Goal: Task Accomplishment & Management: Complete application form

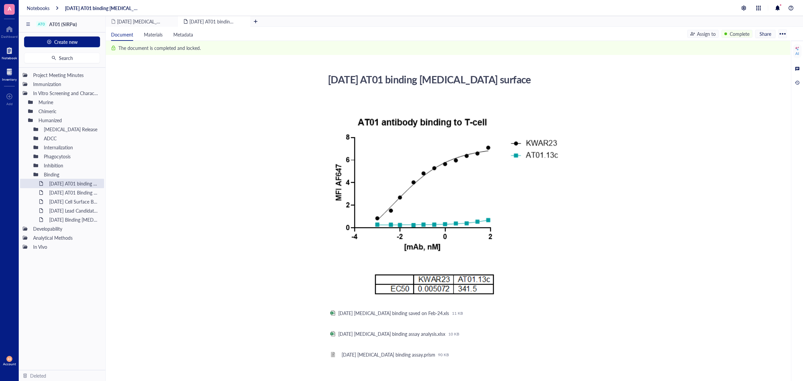
click at [8, 69] on div at bounding box center [9, 72] width 15 height 11
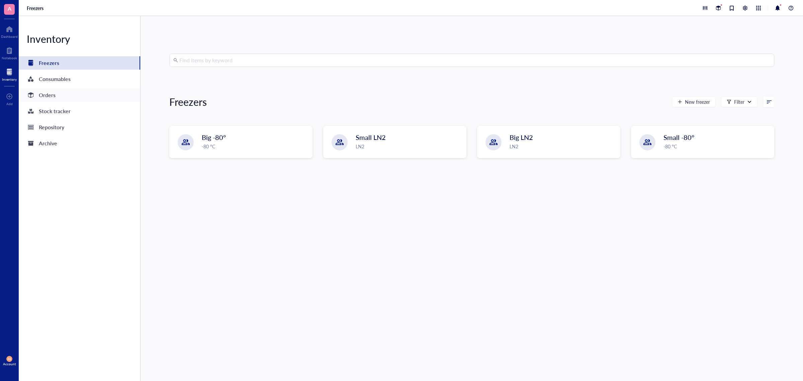
click at [44, 94] on div "Orders" at bounding box center [47, 94] width 17 height 9
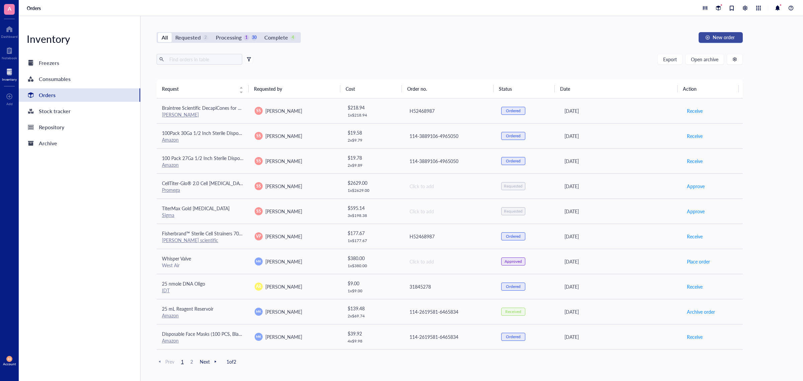
click at [715, 39] on span "New order" at bounding box center [724, 36] width 22 height 5
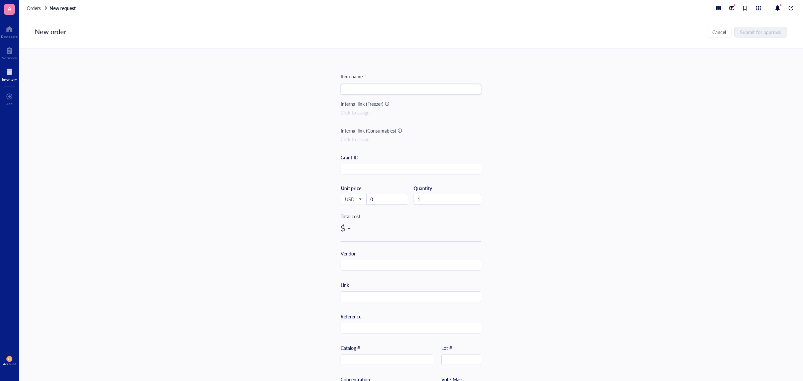
click at [346, 91] on input "search" at bounding box center [411, 89] width 132 height 10
paste input "[PERSON_NAME] Medical Products Specimen Transport Bag: Insulated Biohazard Cool…"
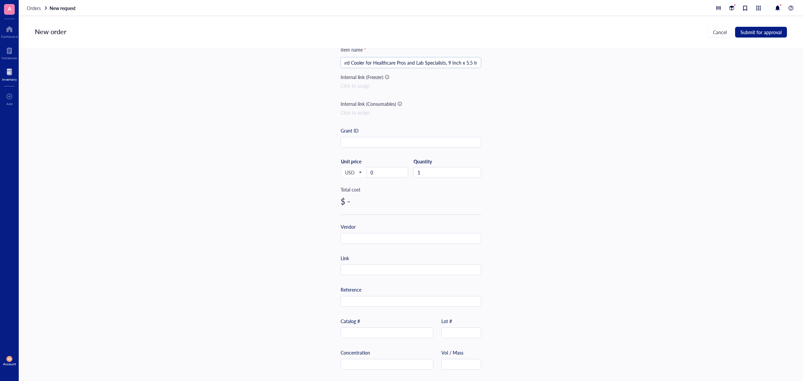
scroll to position [42, 0]
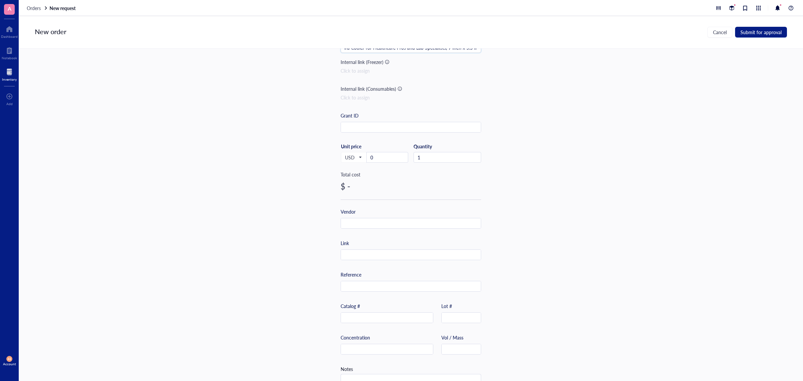
type input "[PERSON_NAME] Medical Products Specimen Transport Bag: Insulated Biohazard Cool…"
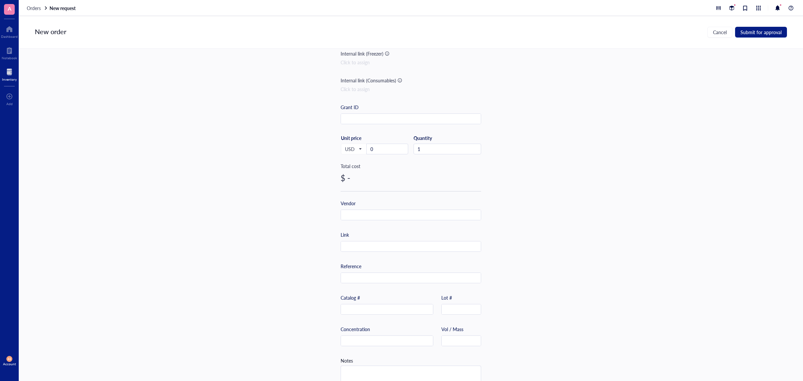
scroll to position [65, 0]
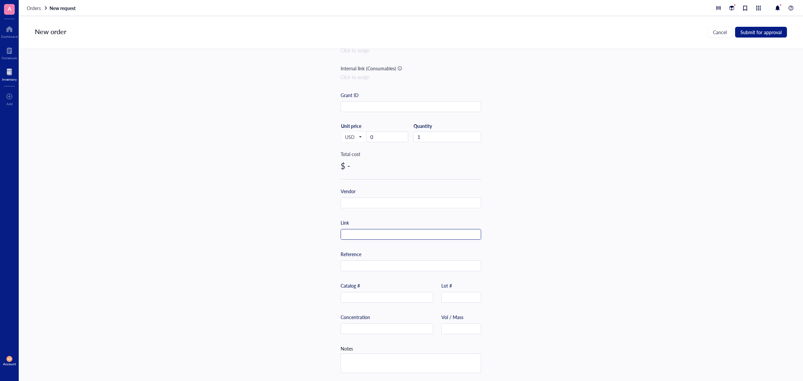
click at [361, 231] on input "text" at bounding box center [411, 234] width 140 height 11
paste input "[URL][DOMAIN_NAME][PERSON_NAME]"
type input "[URL][DOMAIN_NAME][PERSON_NAME]"
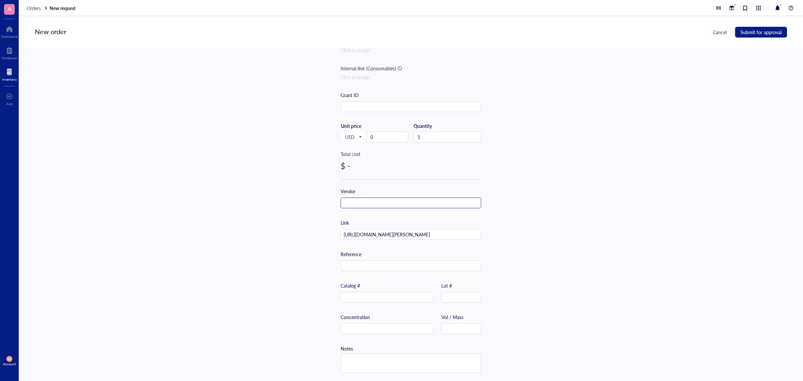
click at [361, 201] on input "text" at bounding box center [411, 203] width 140 height 11
type input "Amazon"
click at [382, 133] on input "0" at bounding box center [387, 137] width 41 height 10
drag, startPoint x: 382, startPoint y: 133, endPoint x: 368, endPoint y: 133, distance: 13.7
click at [368, 133] on input "0" at bounding box center [387, 137] width 41 height 10
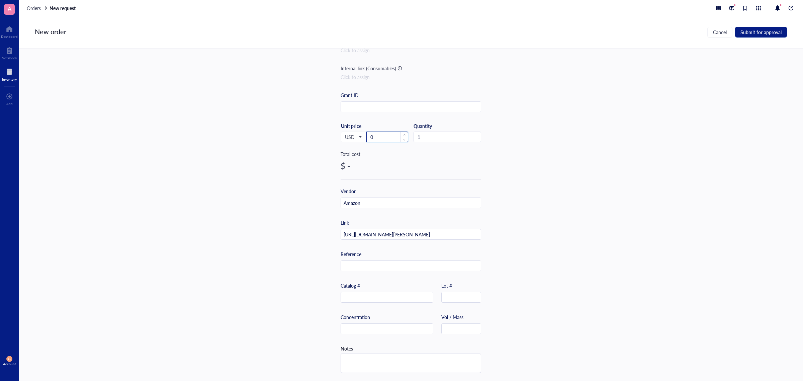
paste input "18.95"
type input "18.95"
click at [285, 165] on div "Item name * [PERSON_NAME] Medical Products Specimen Transport Bag: Insulated Bi…" at bounding box center [411, 215] width 784 height 332
click at [755, 33] on span "Submit for approval" at bounding box center [760, 31] width 41 height 5
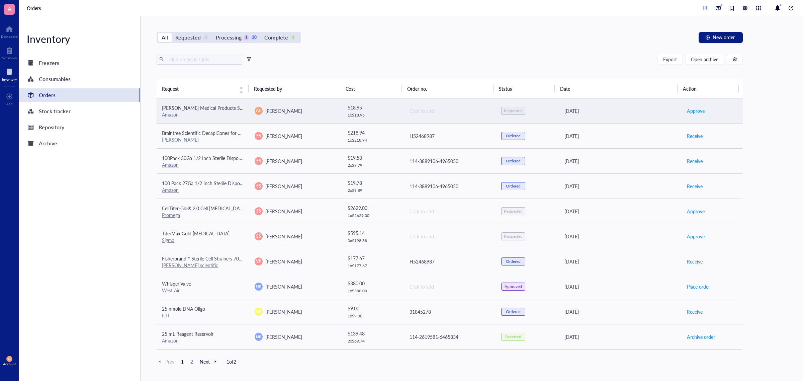
click at [405, 119] on td "Click to add" at bounding box center [449, 110] width 93 height 25
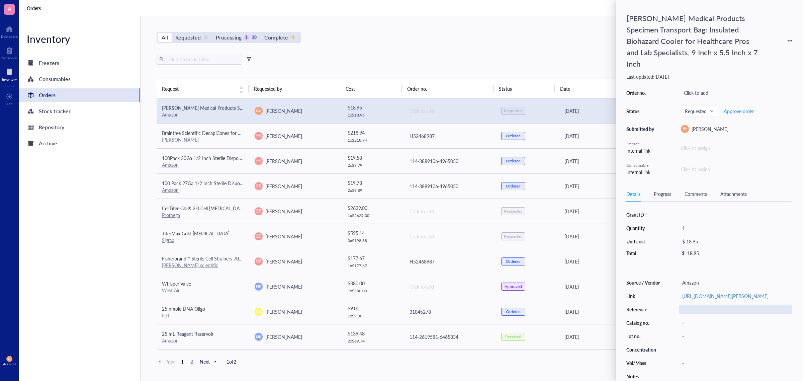
scroll to position [30, 0]
click at [790, 40] on icon at bounding box center [789, 40] width 1 height 1
click at [752, 88] on span "Delete" at bounding box center [766, 87] width 42 height 7
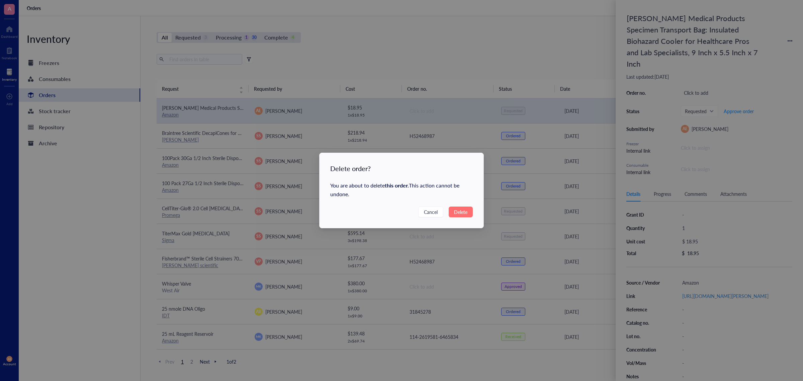
click at [464, 210] on span "Delete" at bounding box center [460, 211] width 13 height 7
